Goal: Task Accomplishment & Management: Manage account settings

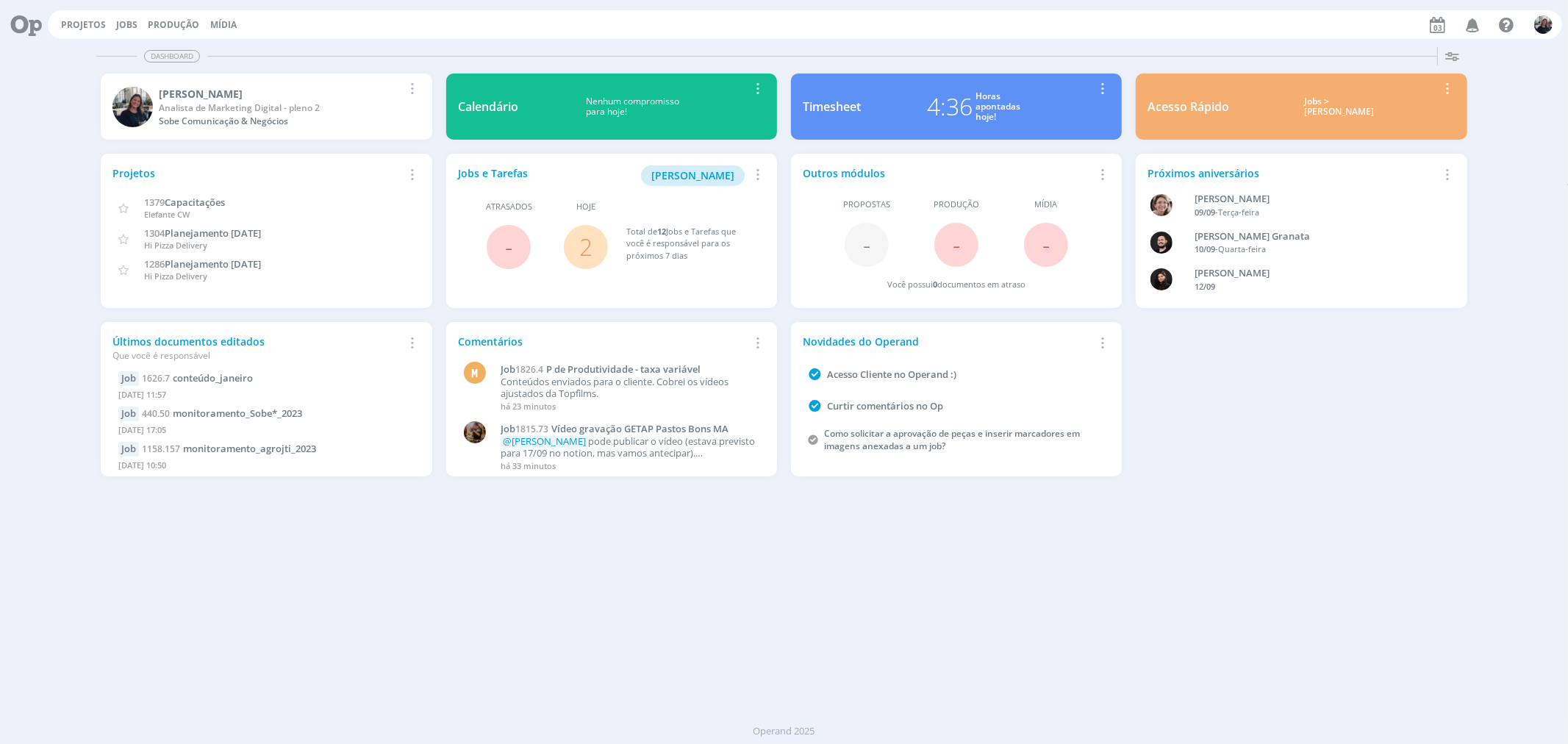
click at [1326, 103] on div "Jobs > [PERSON_NAME]" at bounding box center [1339, 107] width 198 height 21
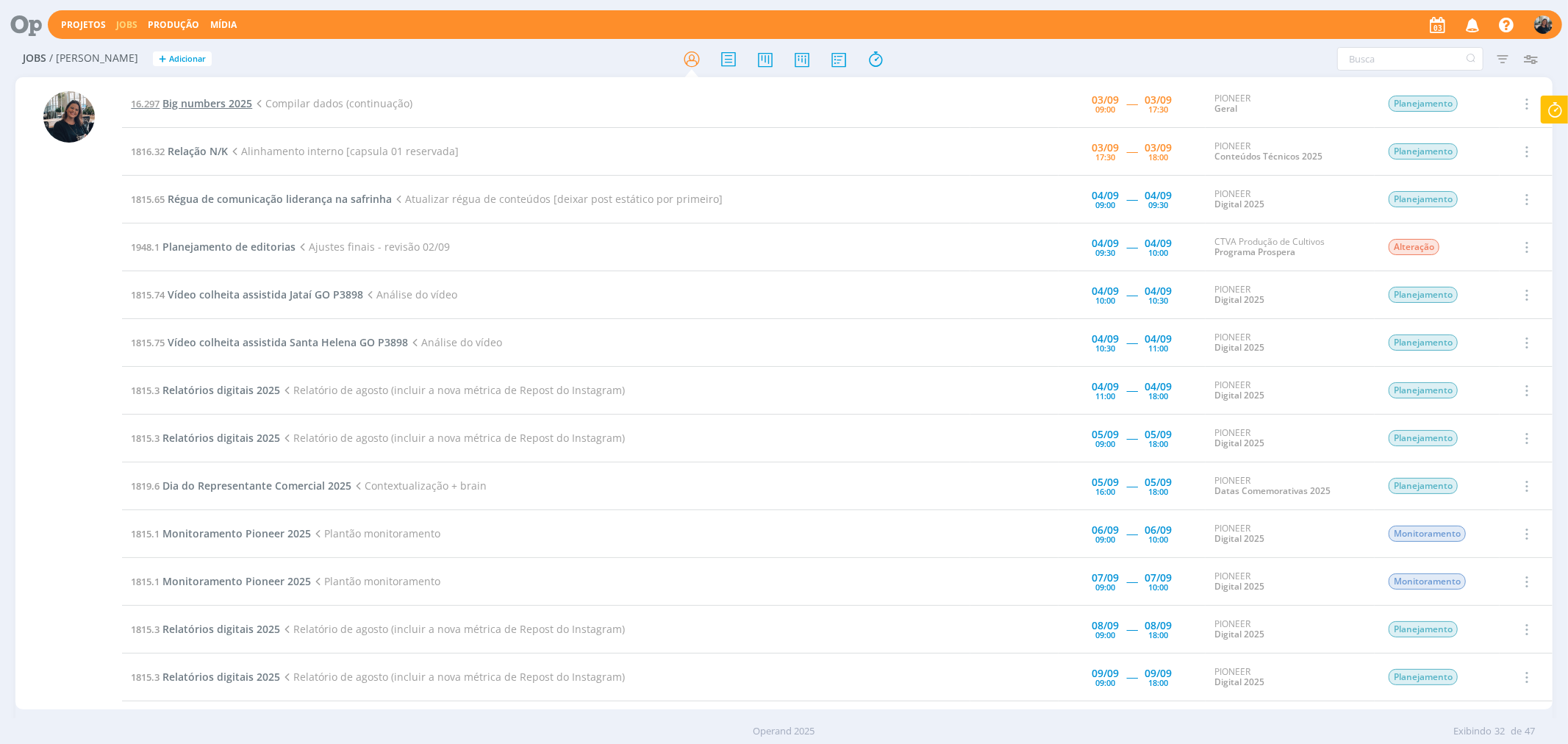
click at [189, 105] on span "Big numbers 2025" at bounding box center [208, 104] width 89 height 14
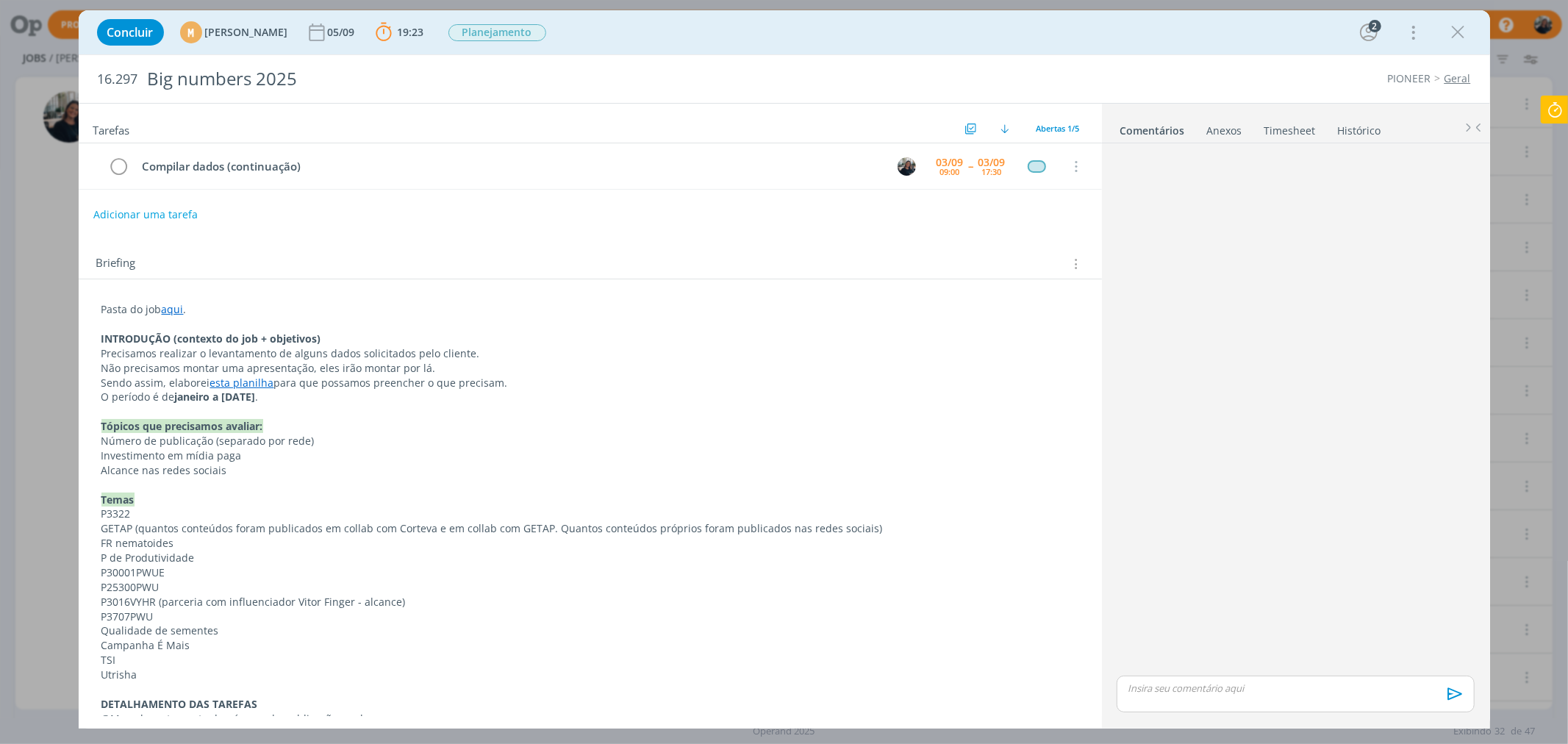
click at [228, 387] on link "esta planilha" at bounding box center [242, 383] width 64 height 14
click at [234, 410] on link "[URL][DOMAIN_NAME]" at bounding box center [198, 410] width 111 height 19
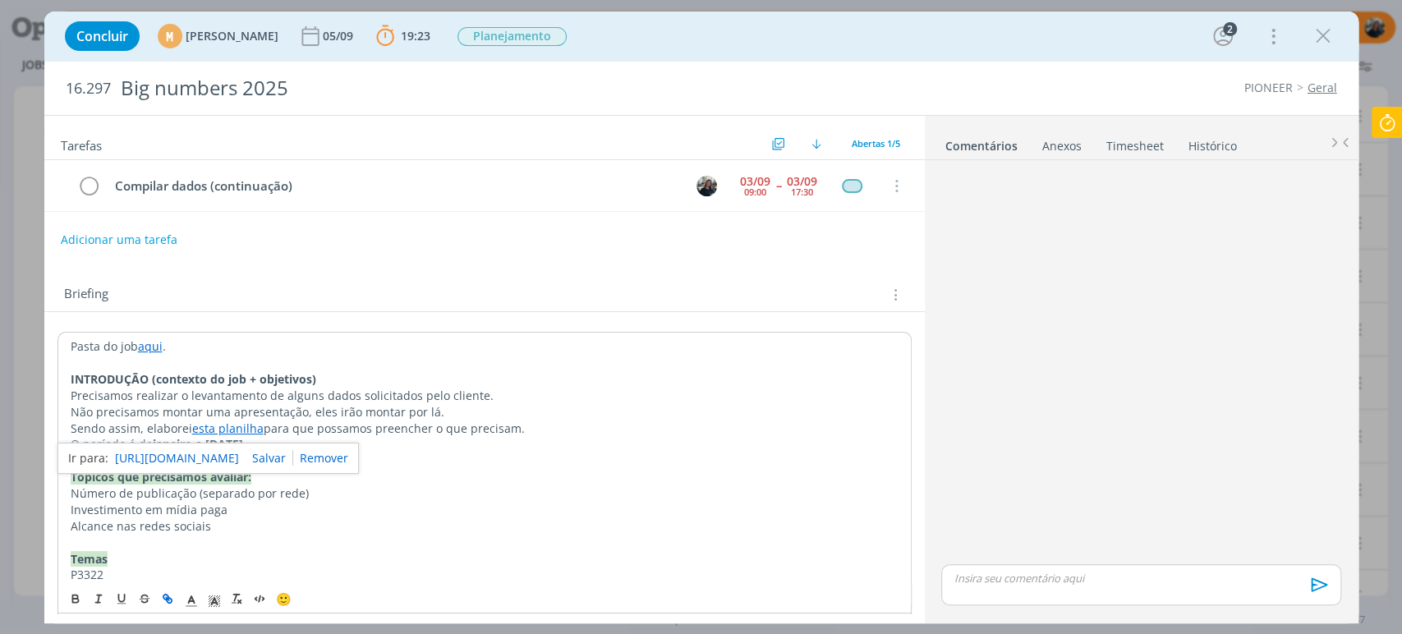
click at [1376, 122] on icon at bounding box center [1388, 123] width 30 height 32
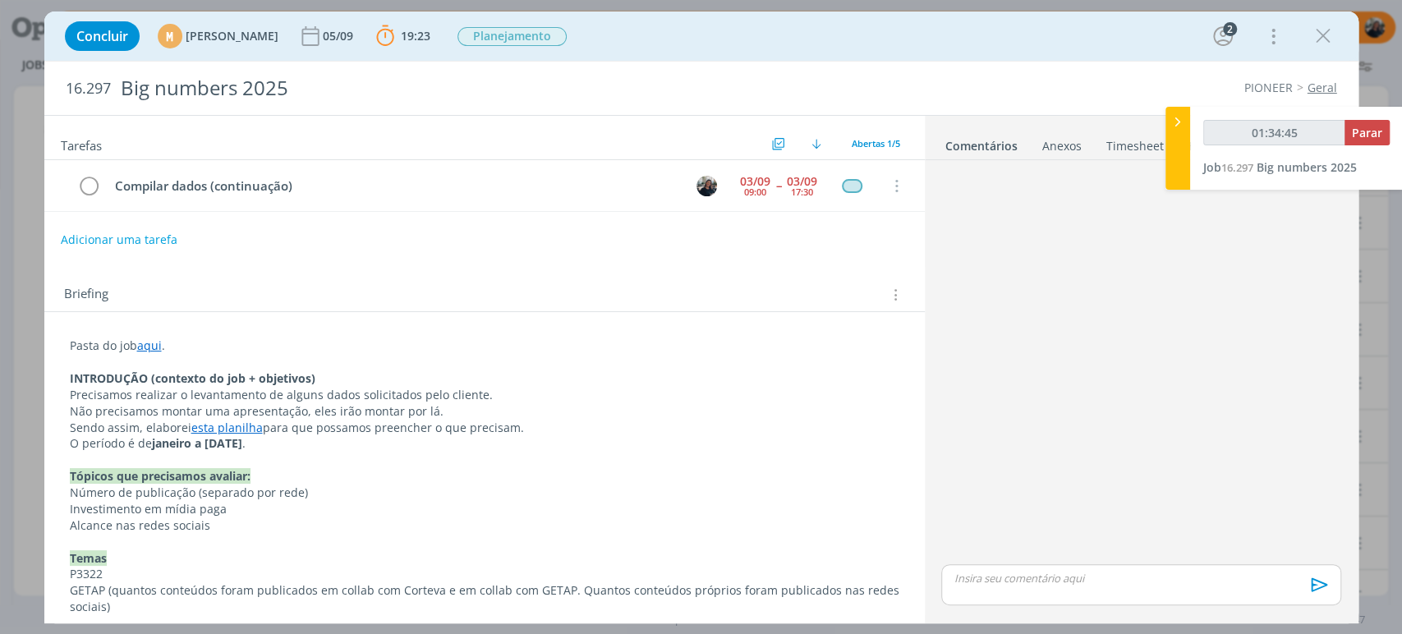
type input "01:34:46"
click at [1369, 136] on span "Parar" at bounding box center [1367, 133] width 30 height 16
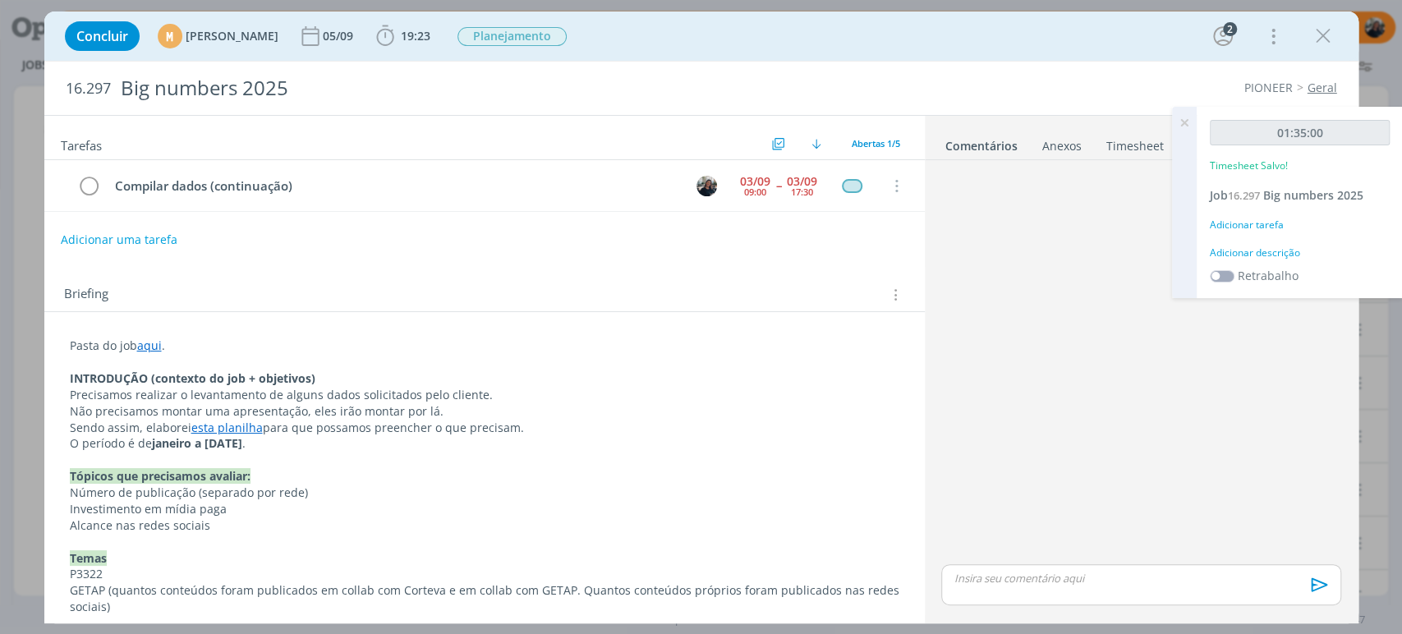
click at [1285, 252] on div "Adicionar descrição" at bounding box center [1300, 253] width 180 height 15
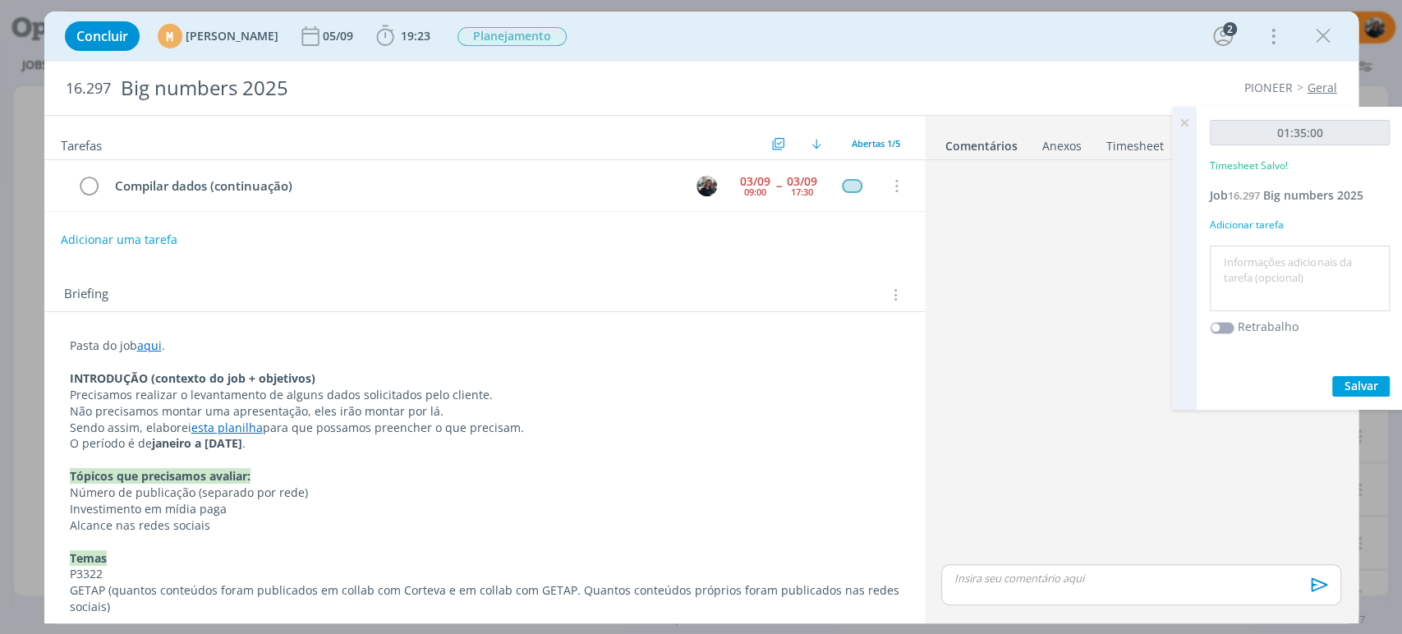
click at [1293, 263] on textarea at bounding box center [1300, 279] width 172 height 58
drag, startPoint x: 1317, startPoint y: 270, endPoint x: 1167, endPoint y: 284, distance: 150.2
click at [1167, 284] on div "Projetos Jobs Produção Mídia Notificações Central de Ajuda Área de Membros Impl…" at bounding box center [701, 317] width 1402 height 634
type textarea "D"
type textarea "Coleta de dados"
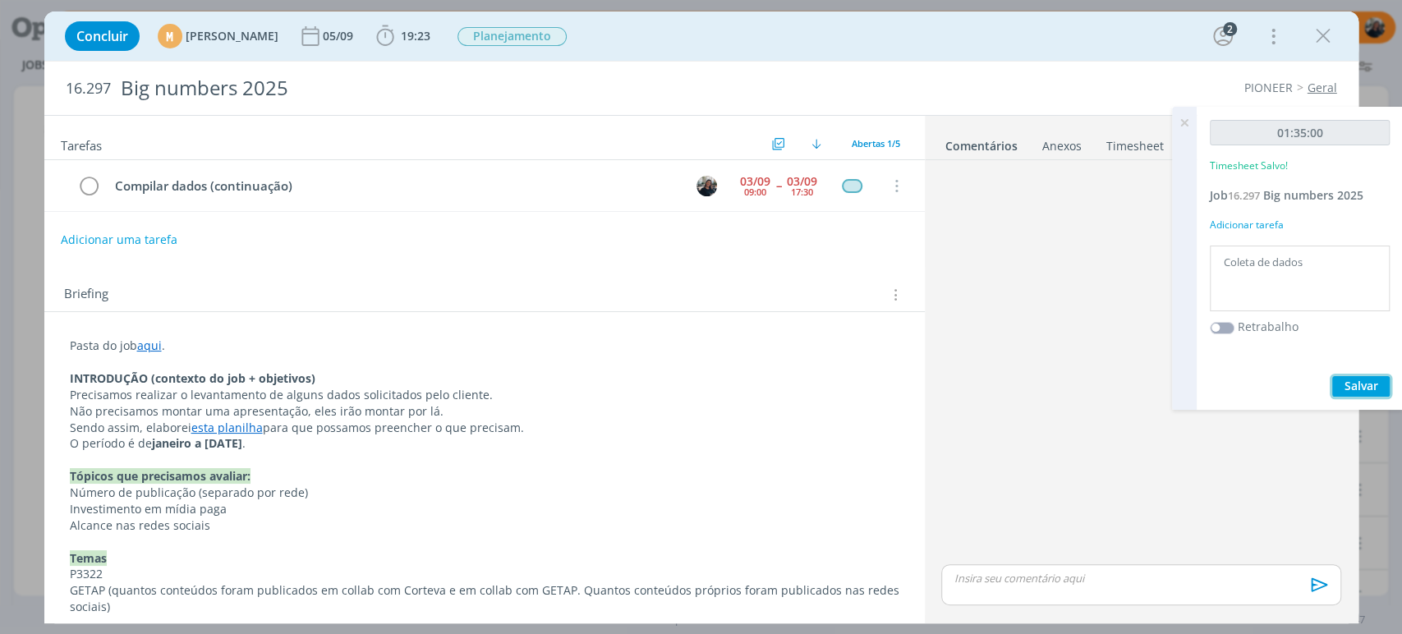
click at [1367, 383] on span "Salvar" at bounding box center [1362, 386] width 34 height 16
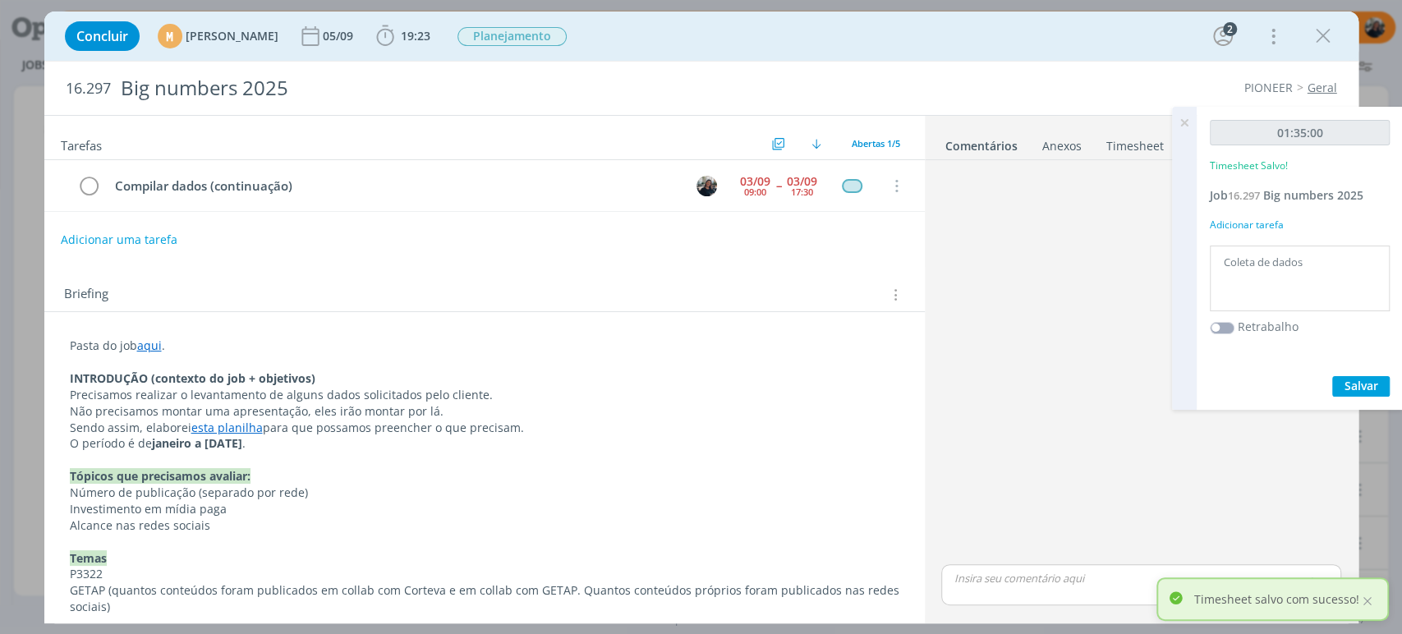
click at [1180, 123] on icon at bounding box center [1185, 123] width 30 height 32
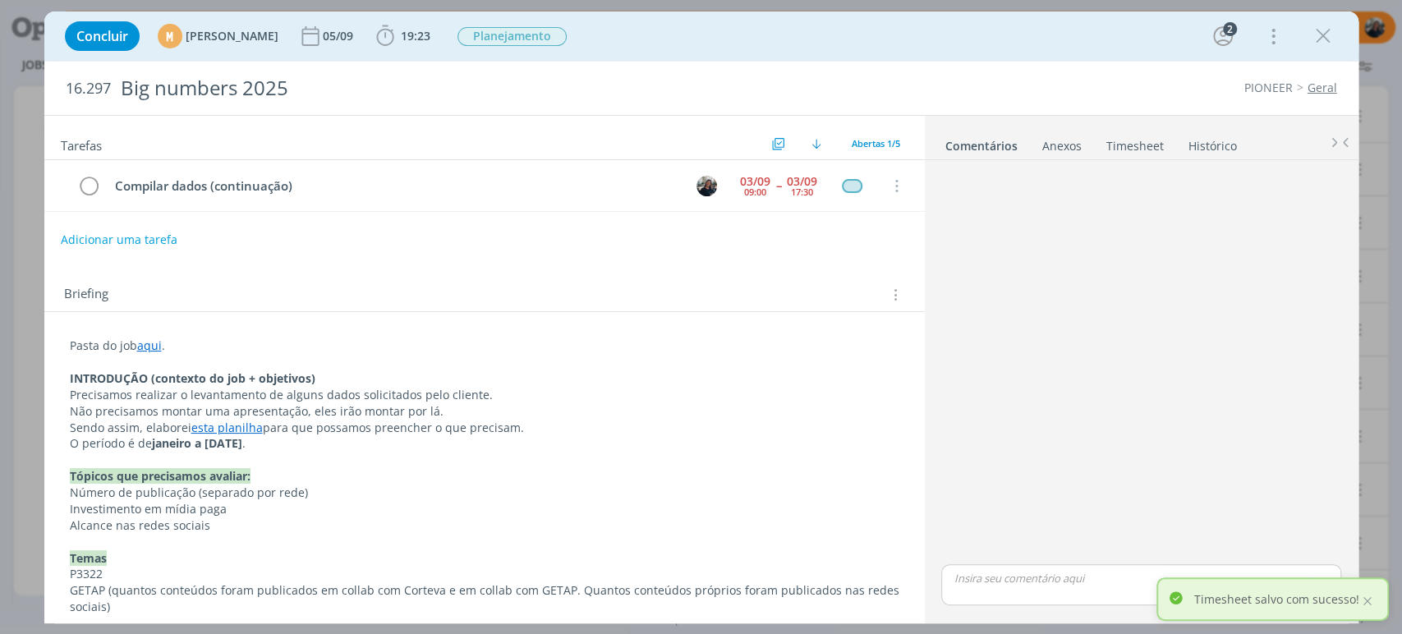
click at [1309, 52] on div "Concluir M [PERSON_NAME] [DATE] 19:23 Iniciar Apontar Data * [DATE] Horas * 00:…" at bounding box center [702, 35] width 1290 height 39
click at [1314, 42] on icon "dialog" at bounding box center [1323, 36] width 25 height 25
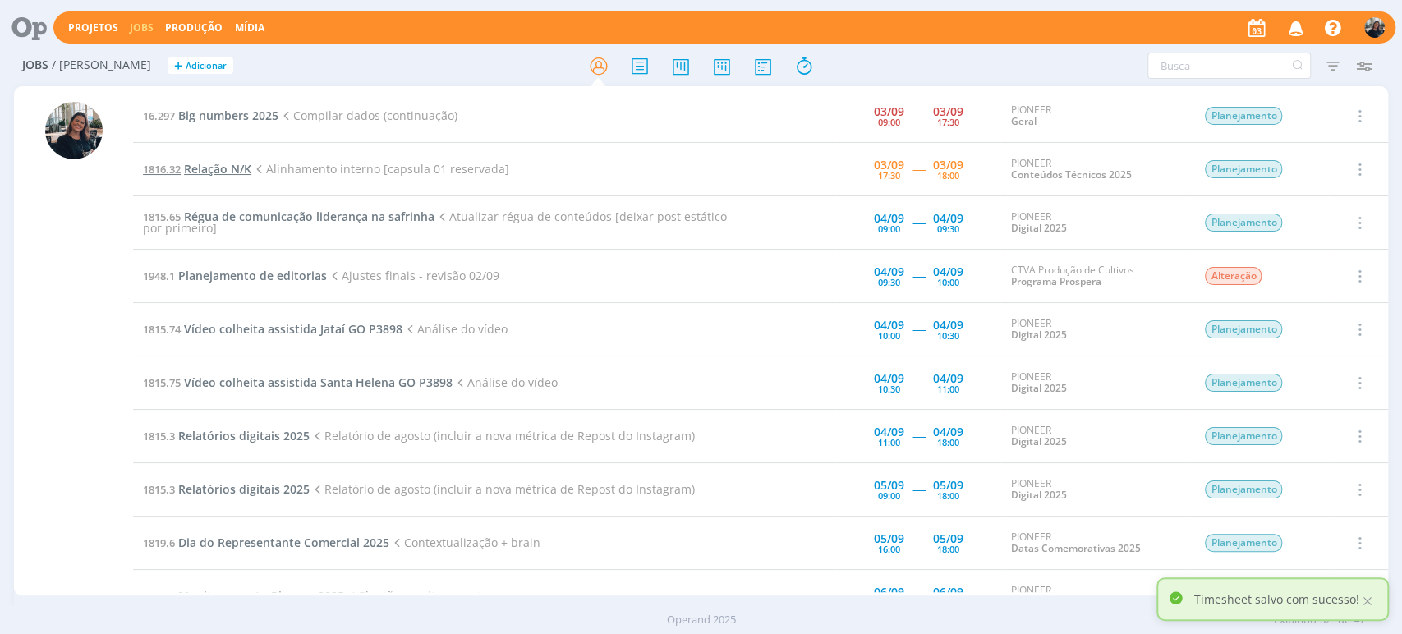
click at [231, 168] on span "Relação N/K" at bounding box center [217, 169] width 67 height 16
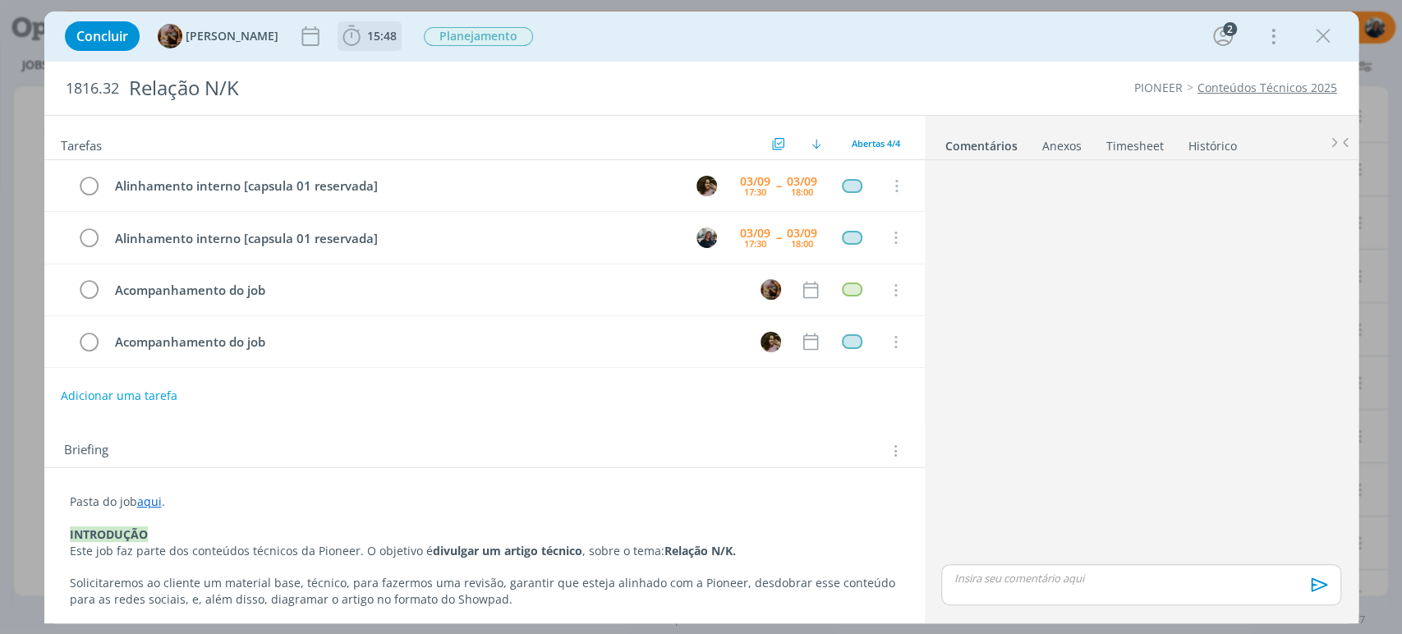
click at [378, 33] on b "15:48" at bounding box center [382, 36] width 36 height 12
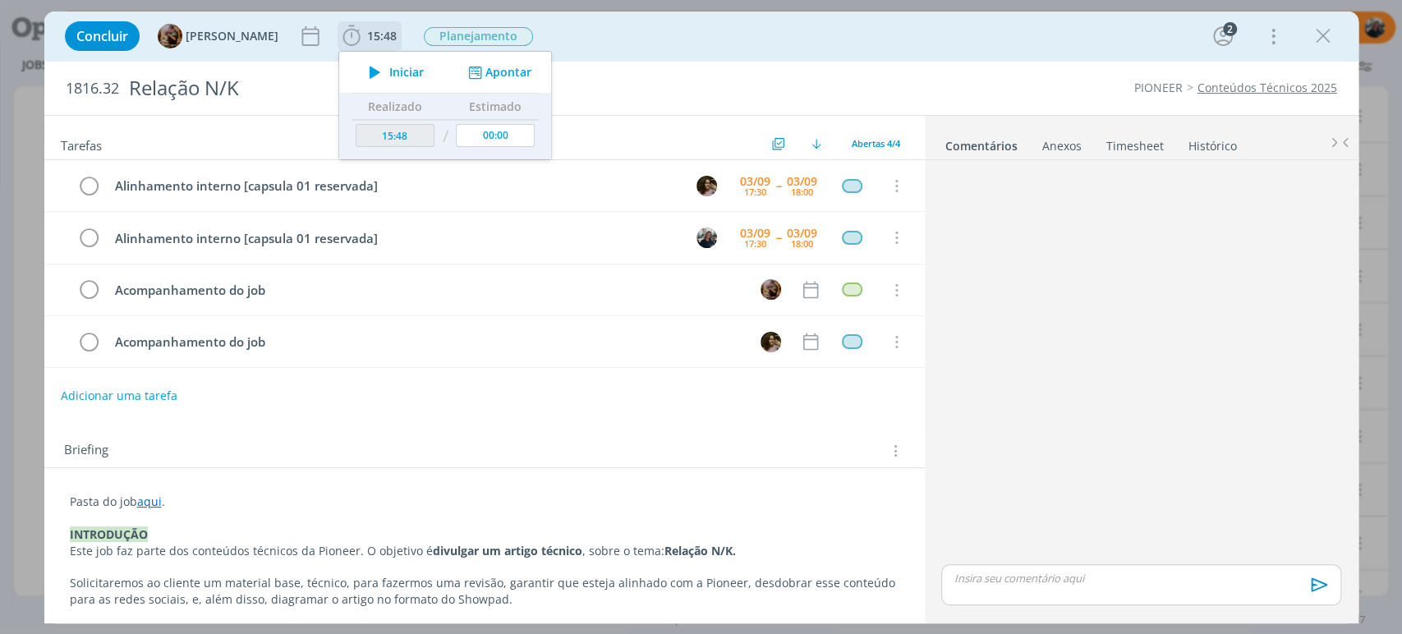
click at [389, 65] on icon "dialog" at bounding box center [375, 72] width 29 height 21
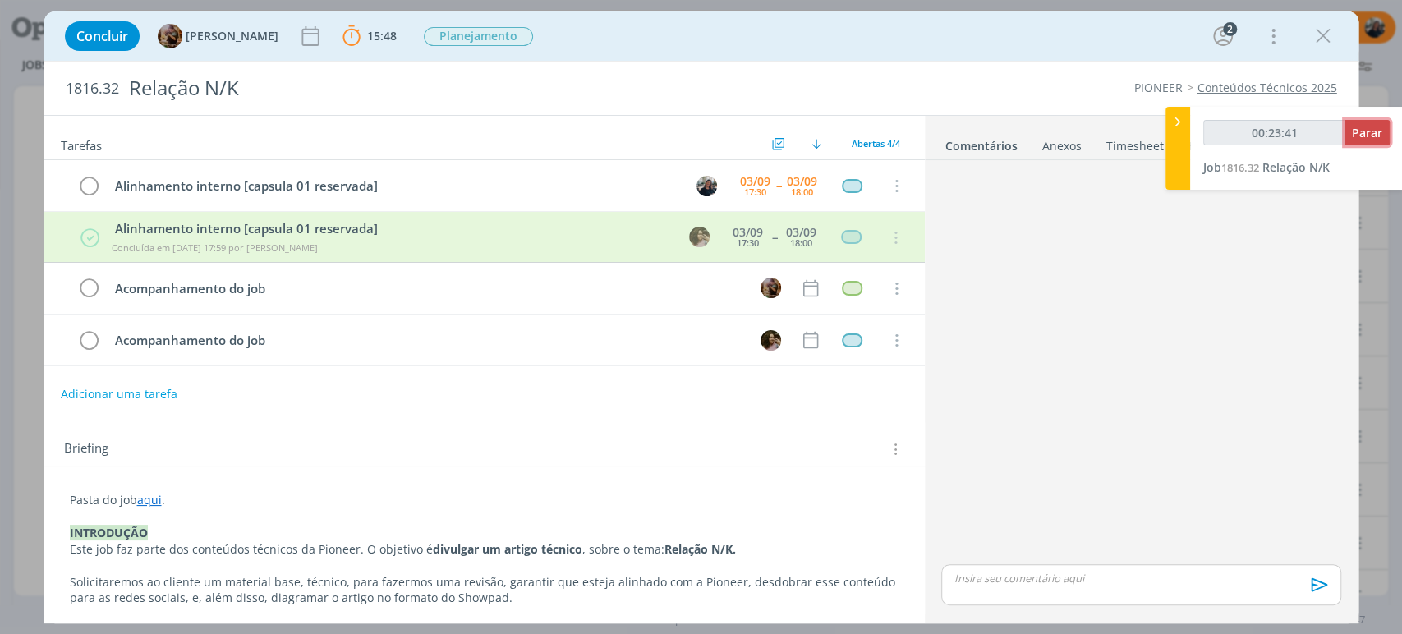
click at [1365, 139] on span "Parar" at bounding box center [1367, 133] width 30 height 16
click at [1361, 136] on span "Parar" at bounding box center [1367, 133] width 30 height 16
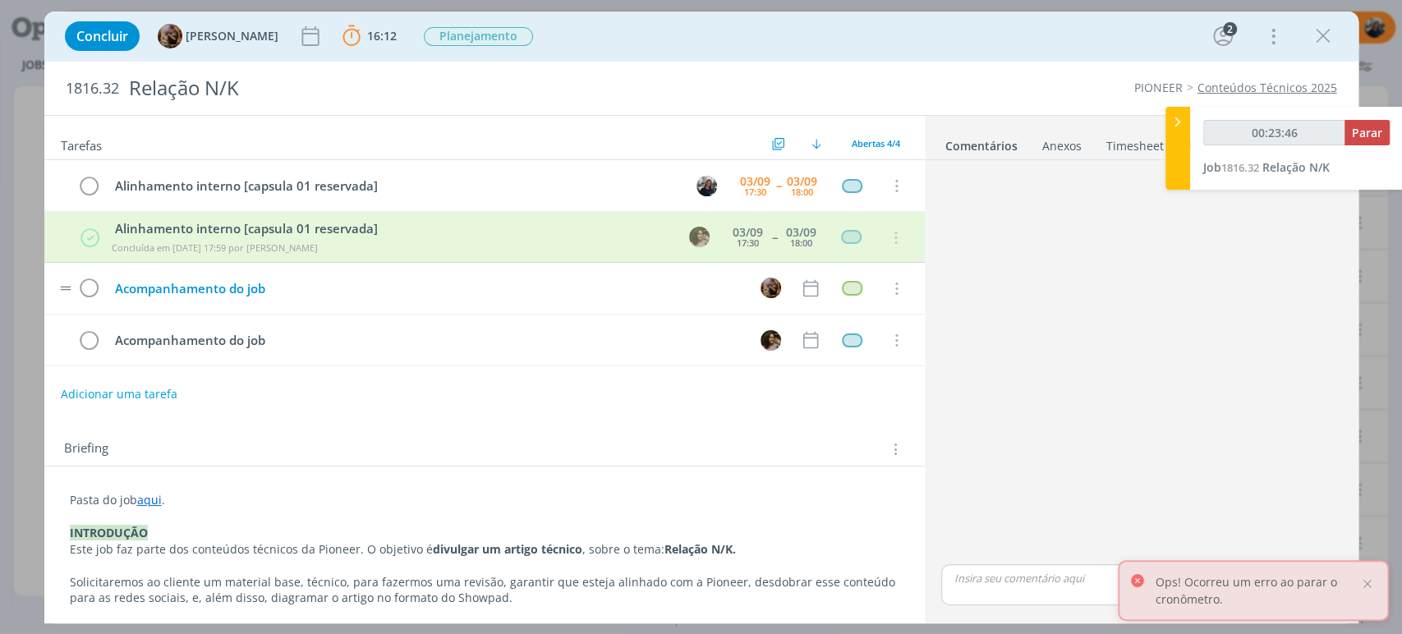
type input "00:24:00"
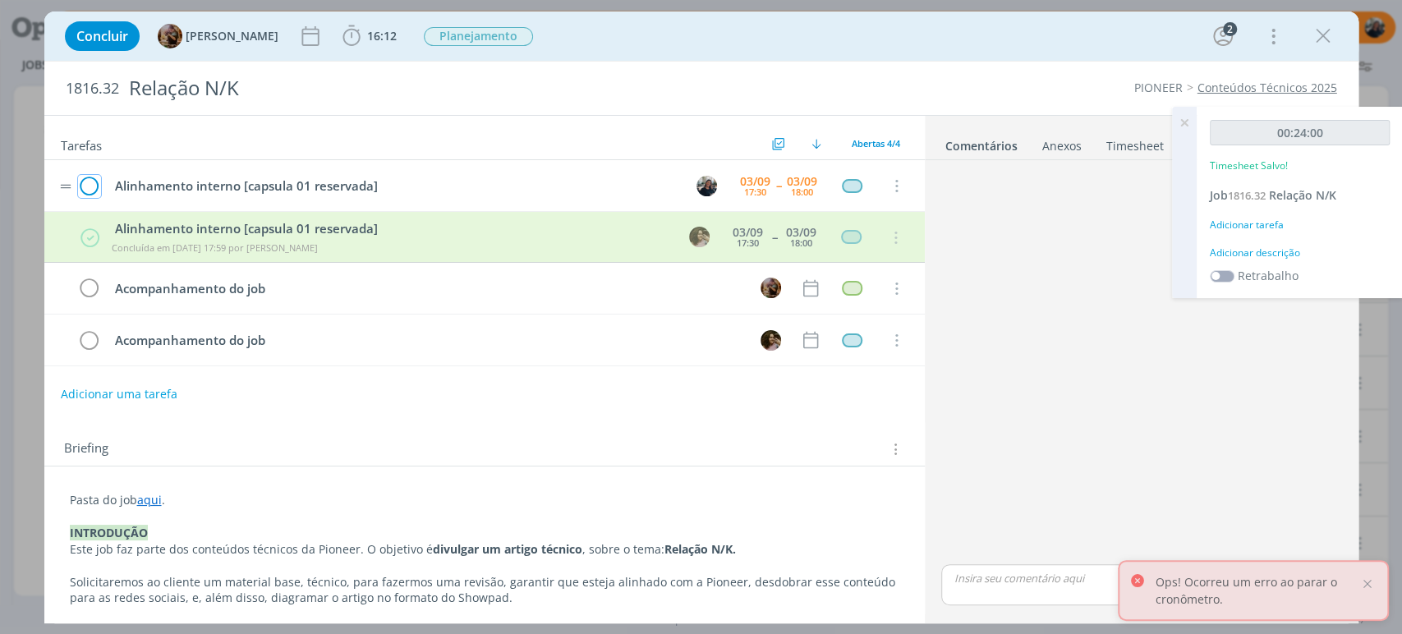
click at [93, 181] on icon "dialog" at bounding box center [89, 186] width 23 height 25
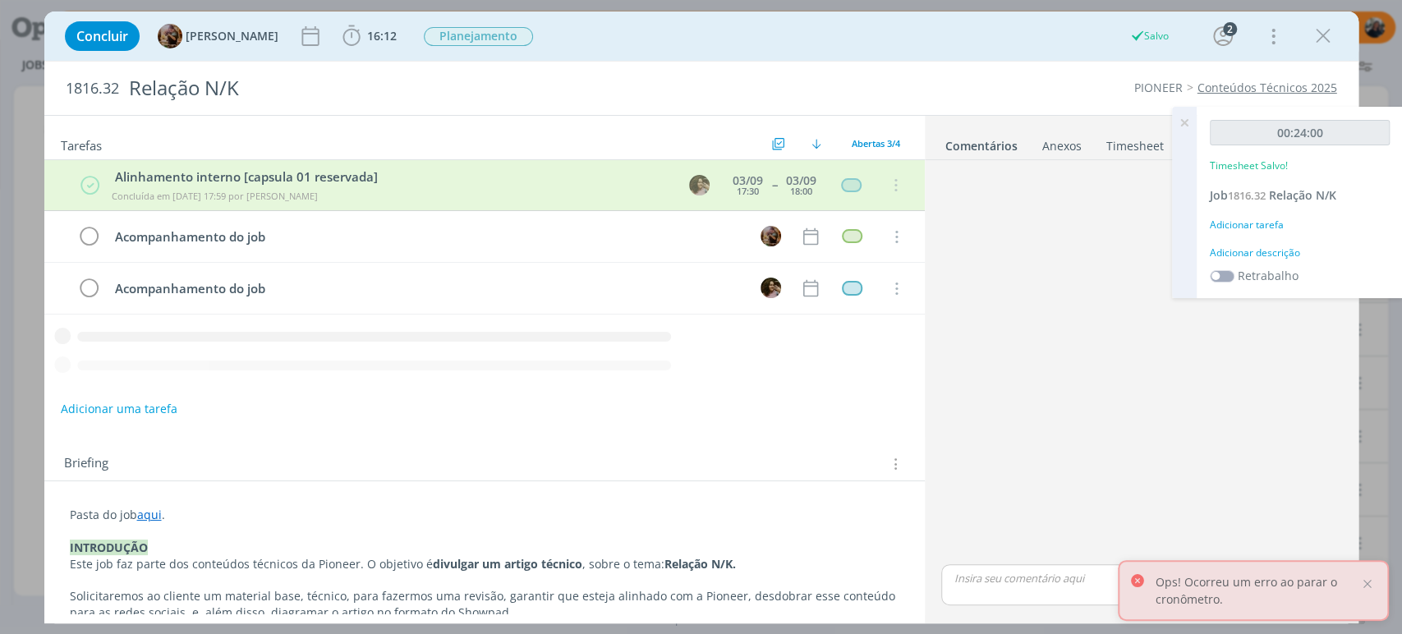
click at [1279, 241] on div "00:24:00 Timesheet Salvo! Job 1816.32 Relação N/K Adicionar tarefa Adicionar de…" at bounding box center [1300, 202] width 206 height 191
click at [1275, 251] on div "Adicionar descrição" at bounding box center [1300, 253] width 180 height 15
click at [1268, 247] on div "Adicionar descrição" at bounding box center [1300, 253] width 180 height 15
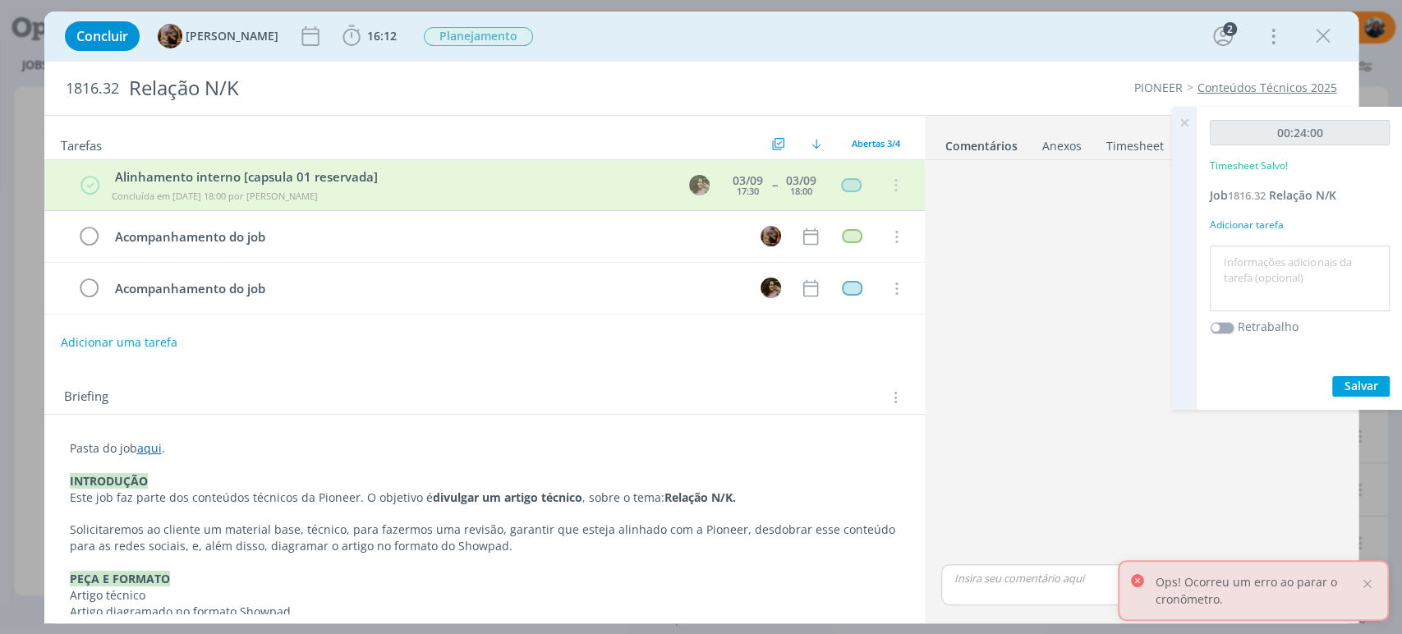
click at [1284, 282] on textarea at bounding box center [1300, 279] width 172 height 58
type textarea "Alinhamento técnicos"
click at [1364, 379] on span "Salvar" at bounding box center [1362, 386] width 34 height 16
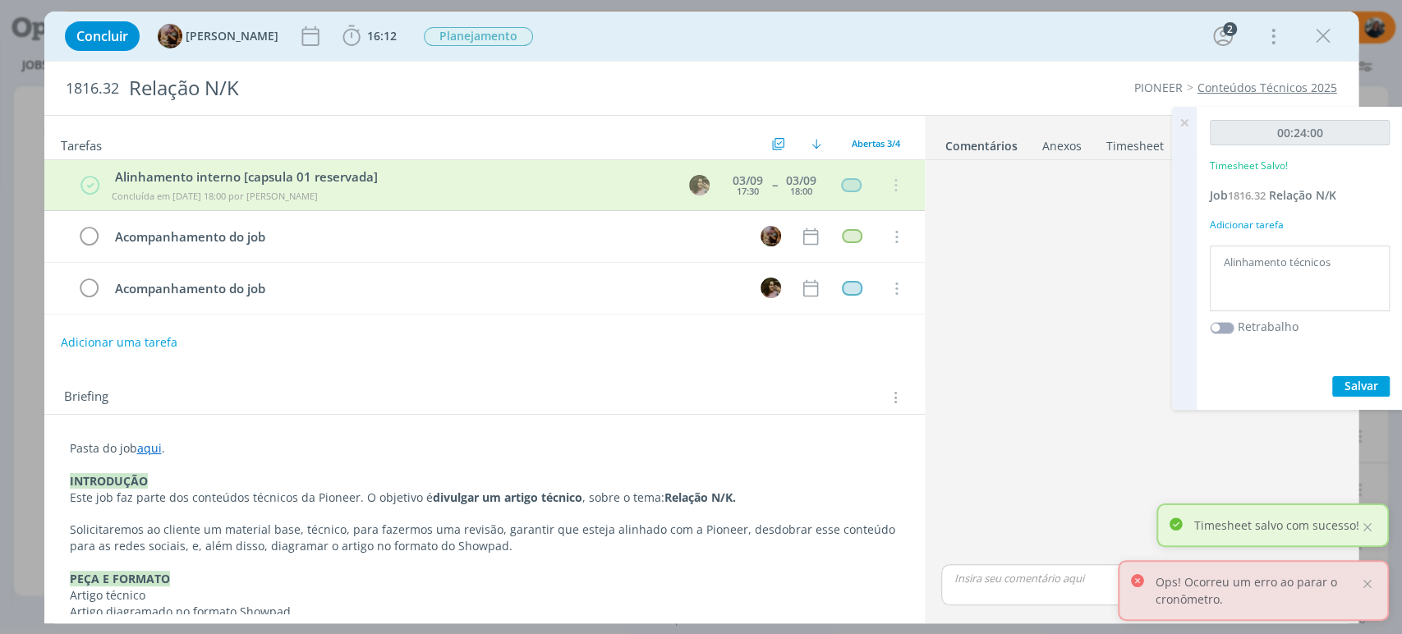
click at [1176, 127] on icon at bounding box center [1185, 123] width 30 height 32
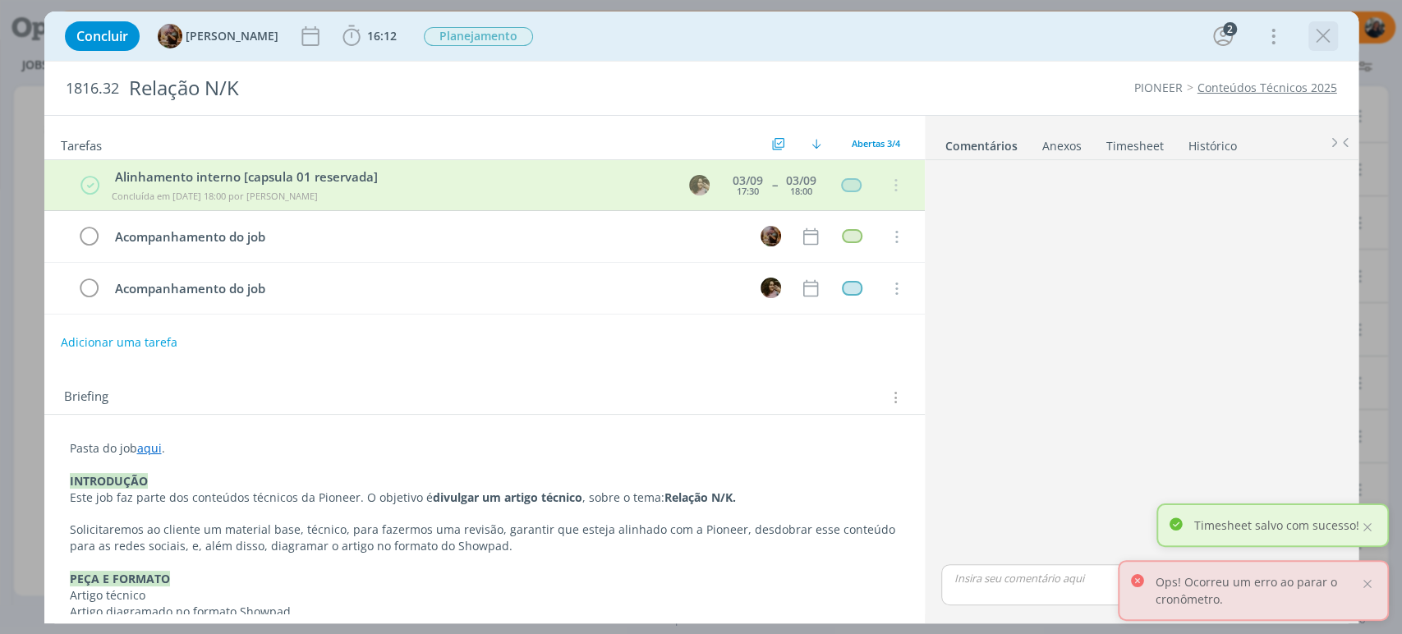
click at [1323, 32] on icon "dialog" at bounding box center [1323, 36] width 25 height 25
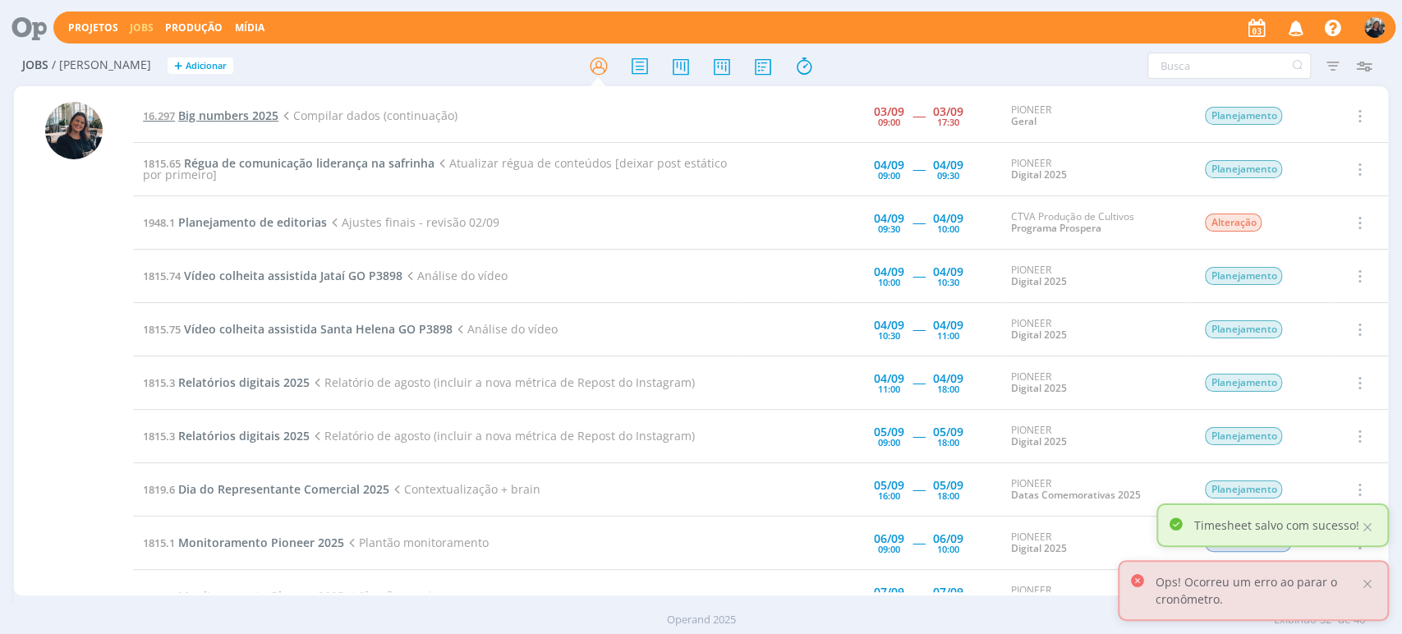
click at [189, 116] on span "Big numbers 2025" at bounding box center [228, 116] width 100 height 16
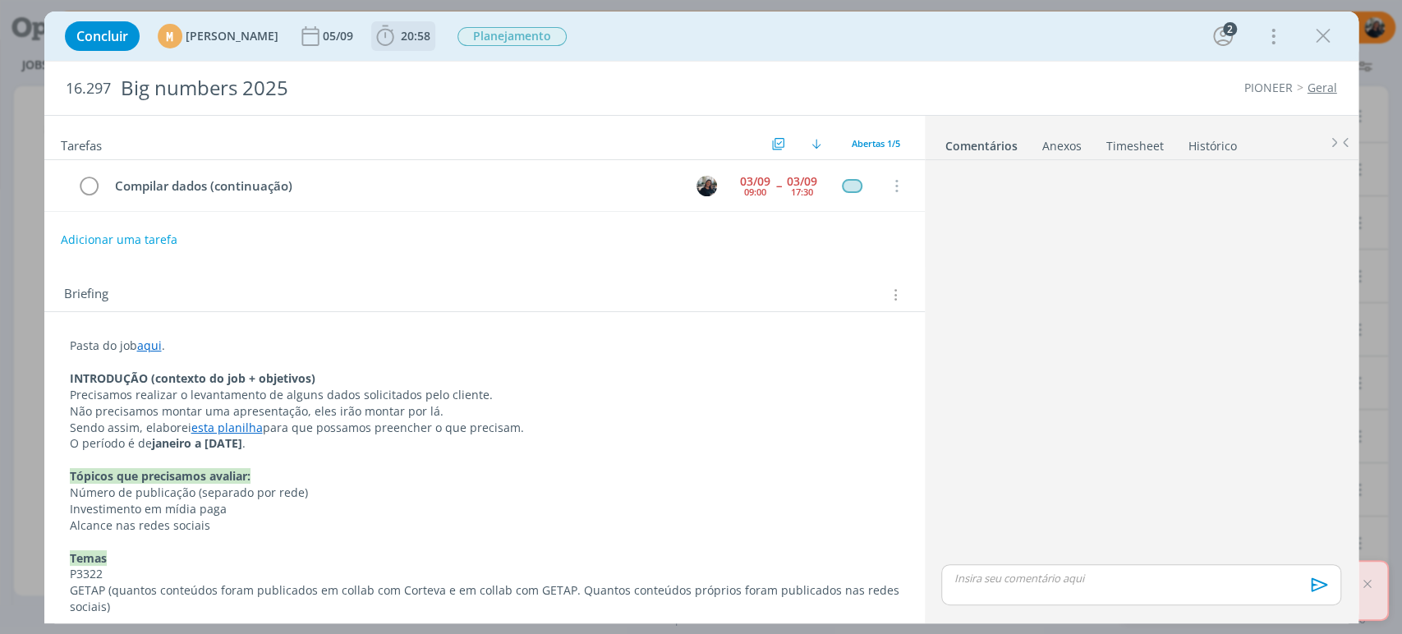
click at [398, 25] on icon "dialog" at bounding box center [385, 36] width 25 height 25
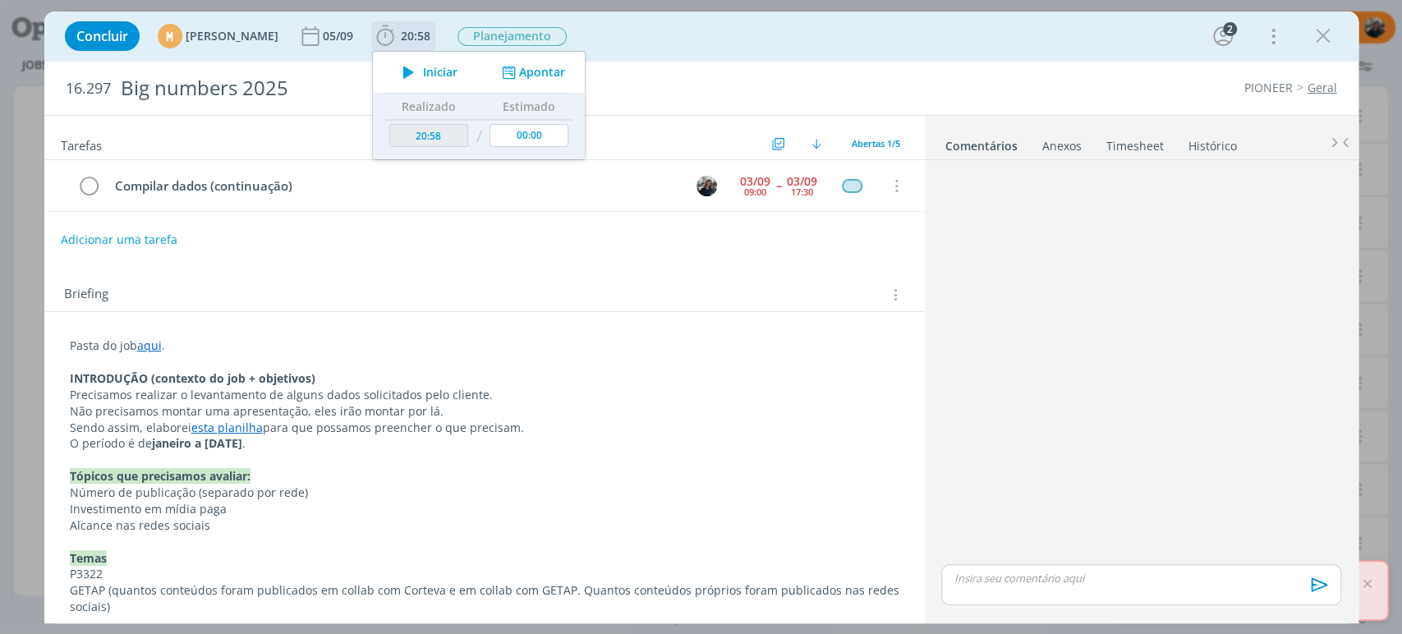
click at [423, 72] on icon "dialog" at bounding box center [408, 72] width 29 height 21
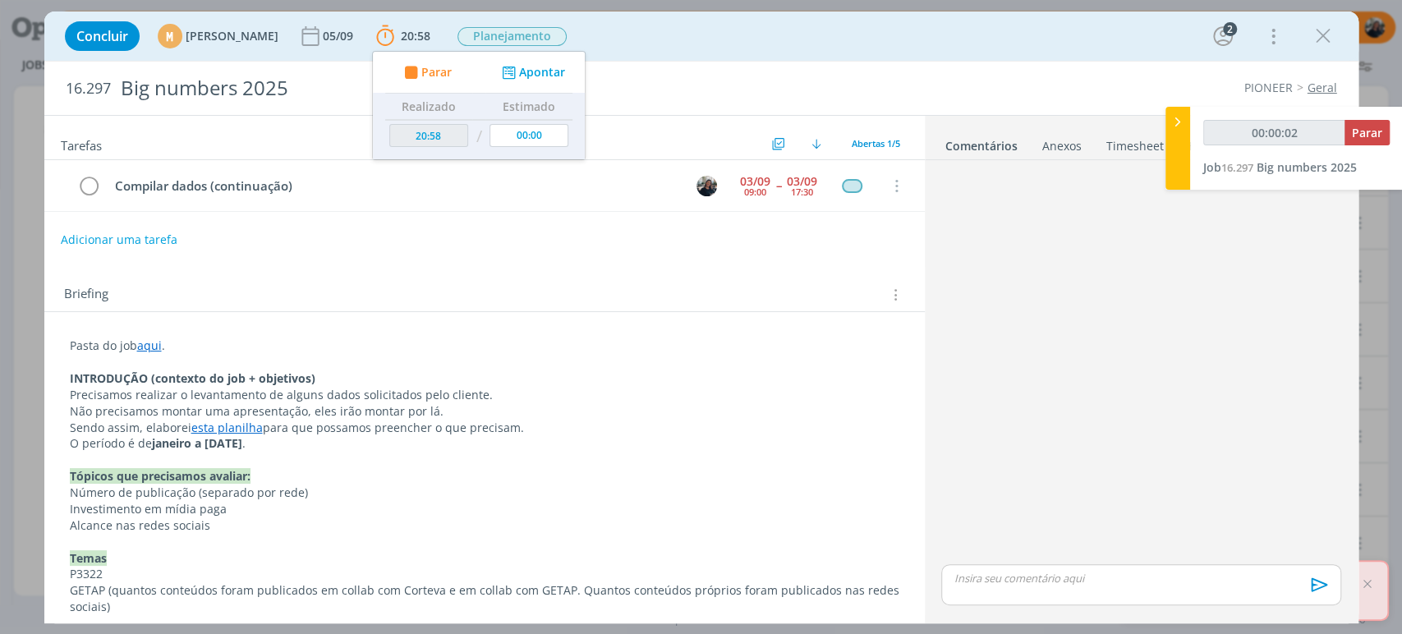
type input "00:00:03"
click at [1170, 122] on icon at bounding box center [1178, 121] width 16 height 17
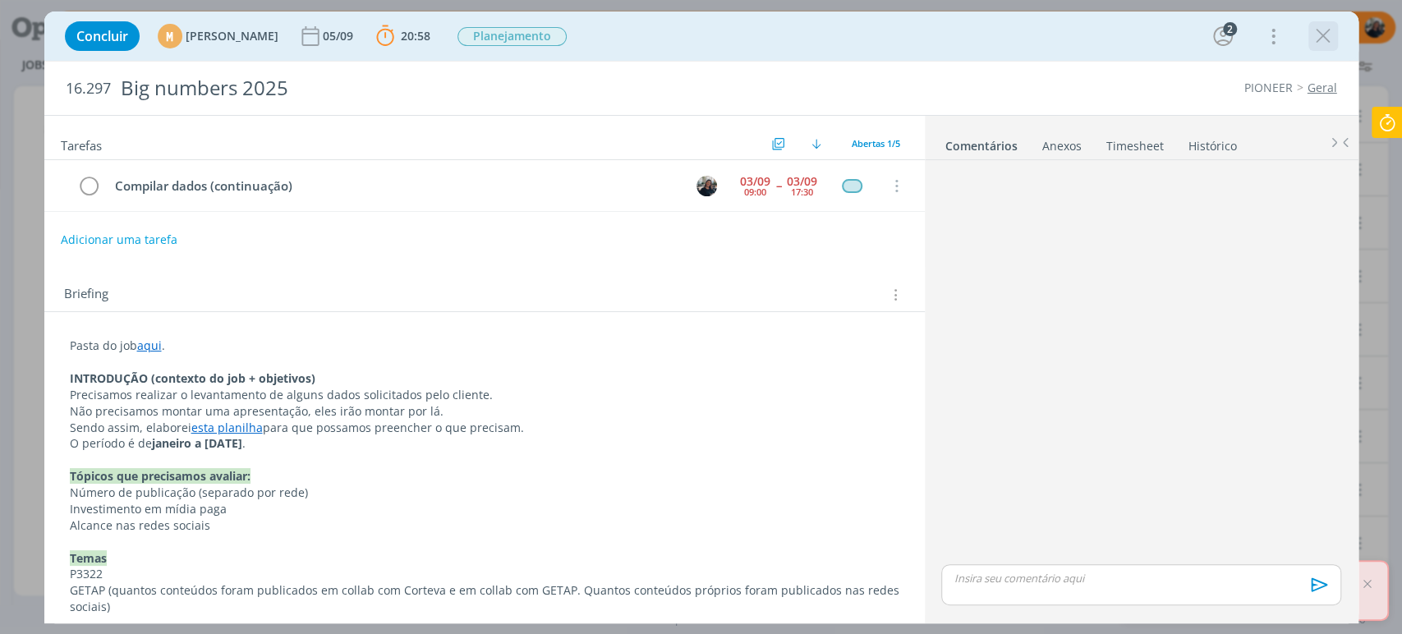
click at [1313, 38] on icon "dialog" at bounding box center [1323, 36] width 25 height 25
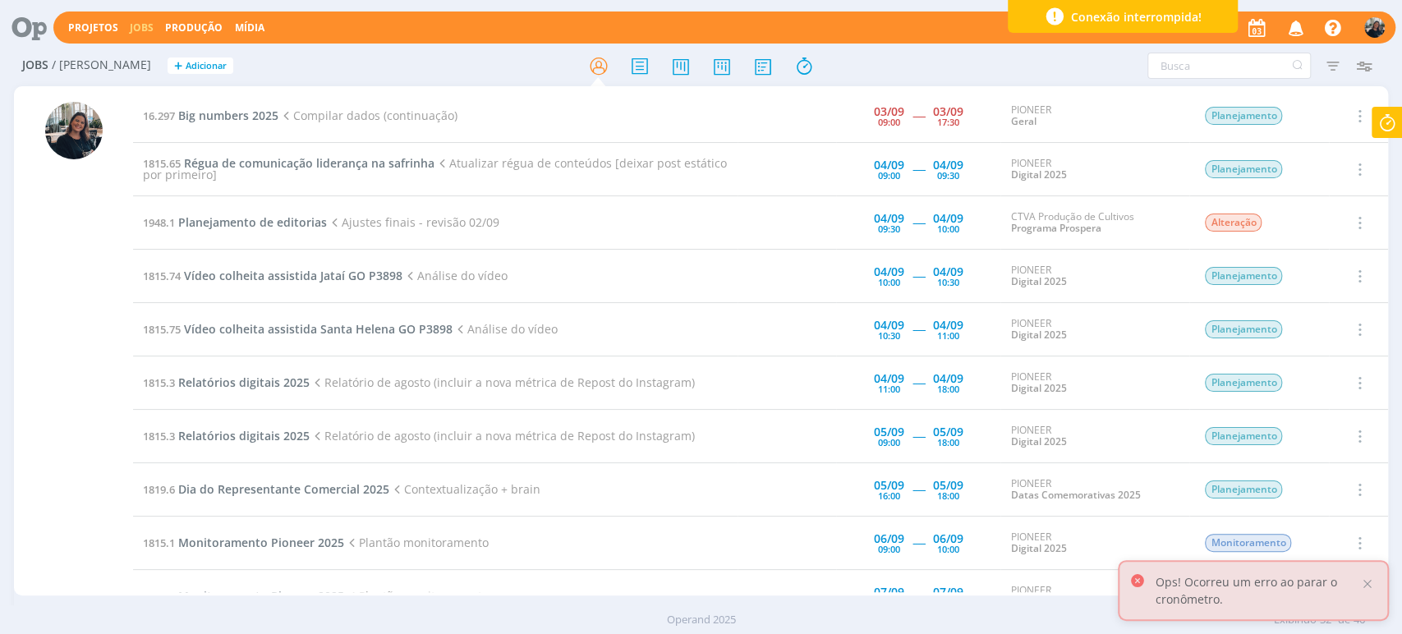
click at [1380, 130] on icon at bounding box center [1388, 123] width 30 height 32
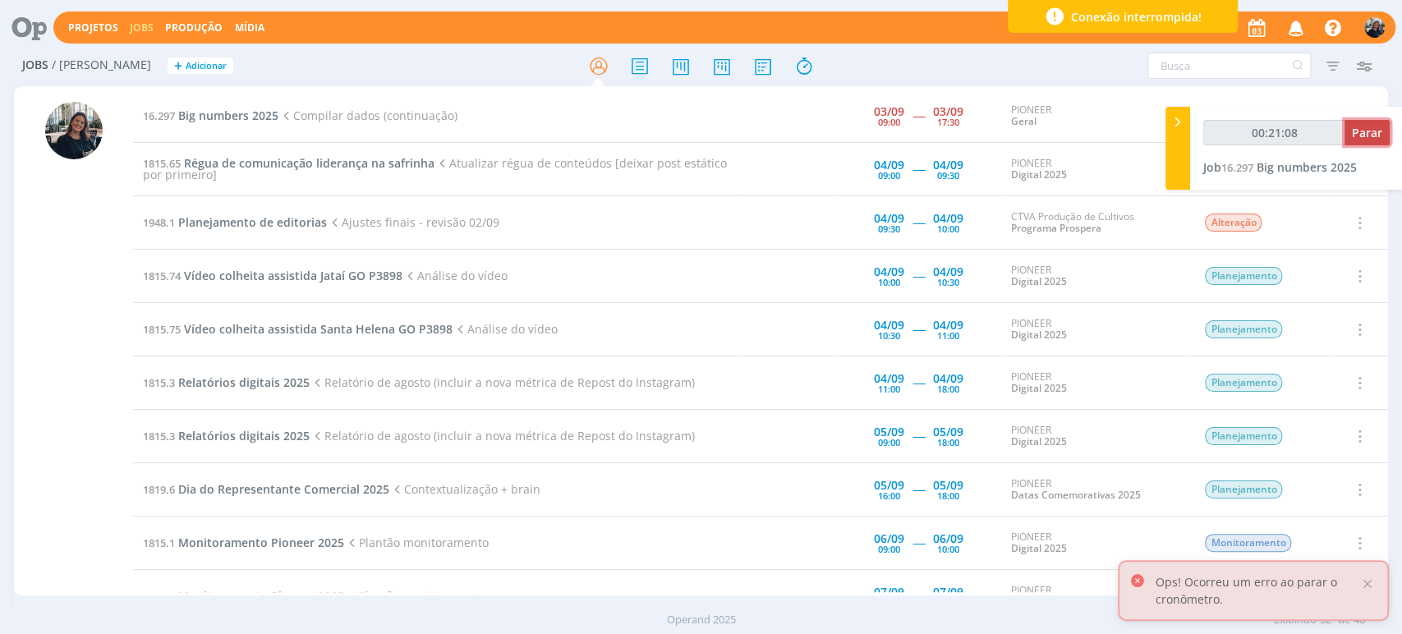
click at [1374, 134] on span "Parar" at bounding box center [1367, 133] width 30 height 16
type input "00:22:00"
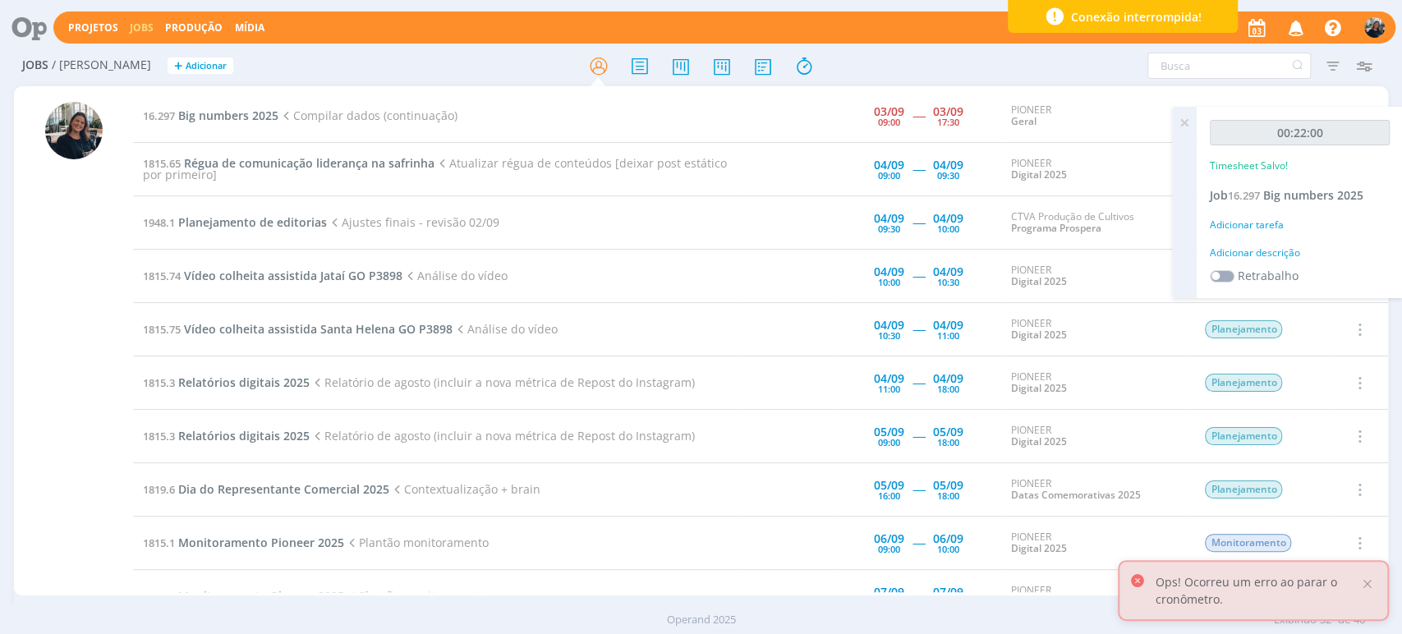
click at [1268, 250] on div "Adicionar descrição" at bounding box center [1300, 253] width 180 height 15
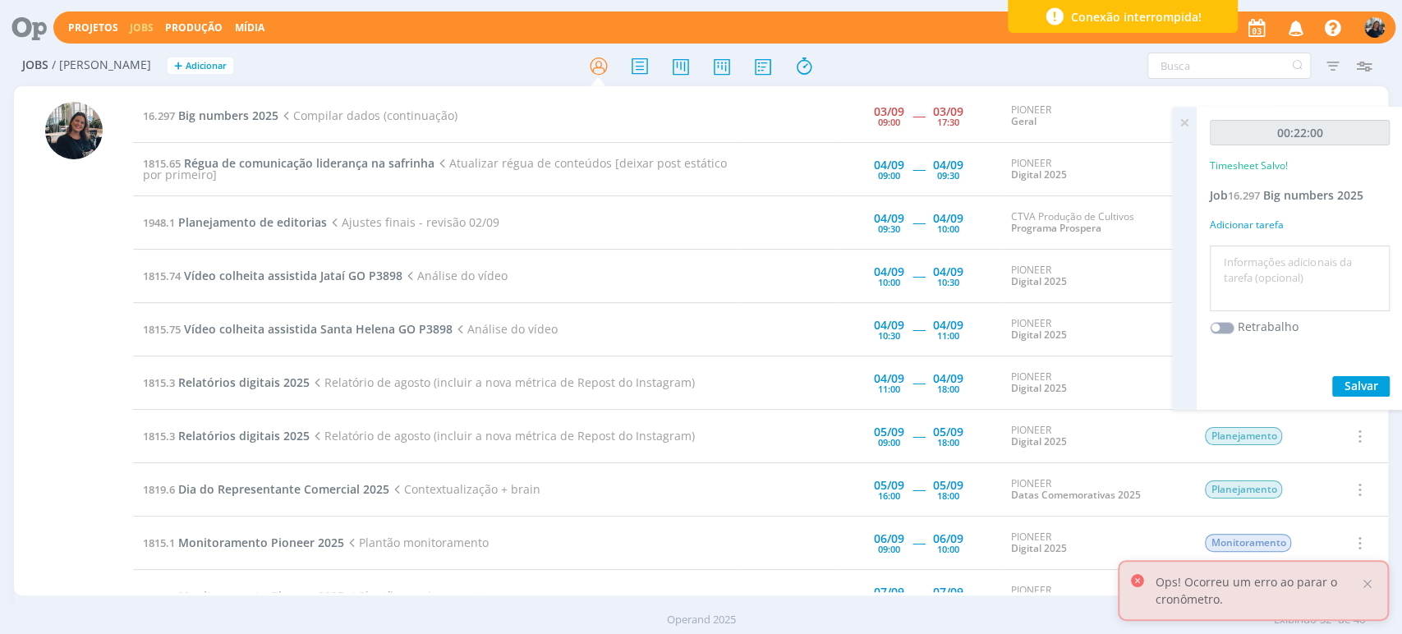
click at [1275, 255] on textarea at bounding box center [1300, 279] width 172 height 58
type textarea "D"
type textarea "Coleta de dados"
click at [1365, 386] on span "Salvar" at bounding box center [1362, 386] width 34 height 16
